Goal: Task Accomplishment & Management: Manage account settings

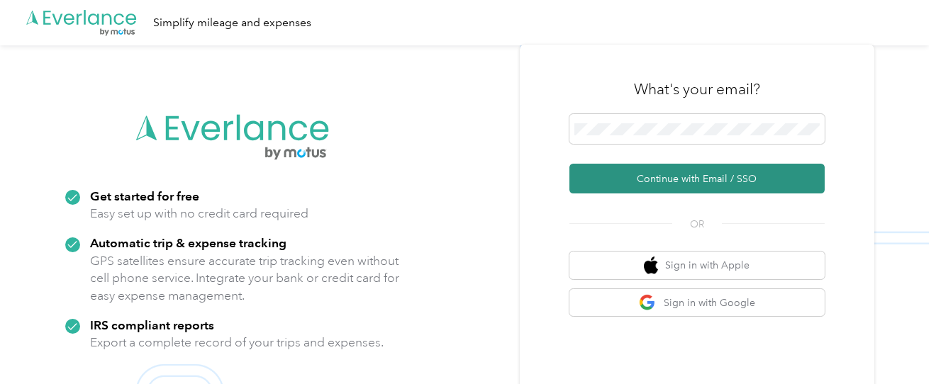
click at [713, 177] on button "Continue with Email / SSO" at bounding box center [697, 179] width 255 height 30
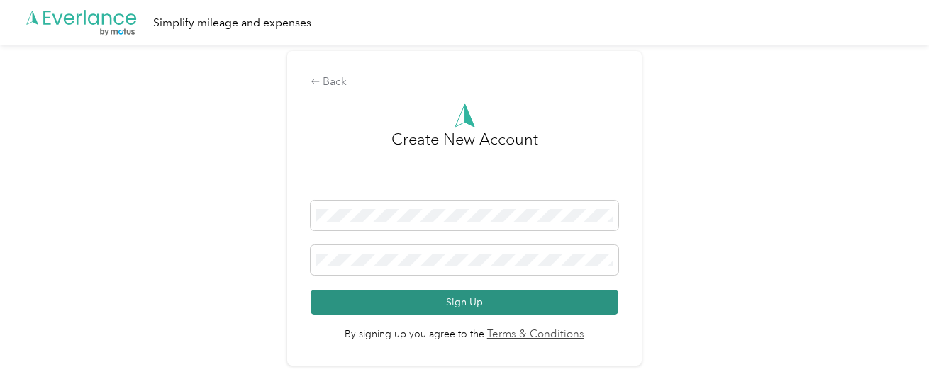
click at [488, 307] on button "Sign Up" at bounding box center [465, 302] width 309 height 25
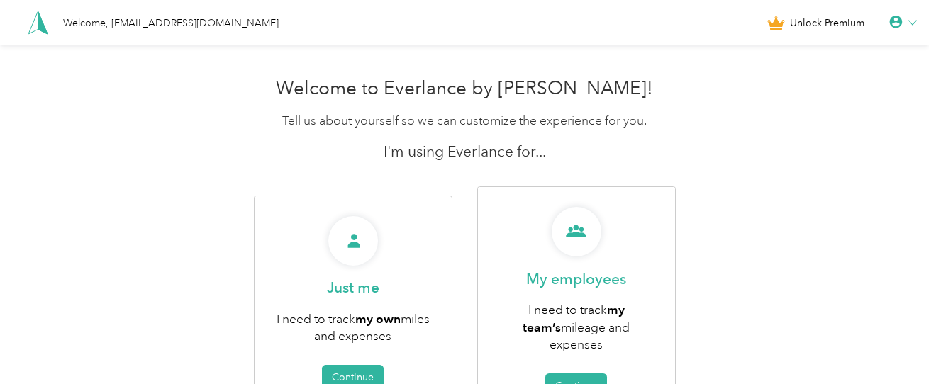
click at [902, 22] on icon at bounding box center [895, 22] width 13 height 13
click at [840, 115] on div "Logout" at bounding box center [855, 106] width 159 height 30
